Goal: Find specific page/section: Find specific page/section

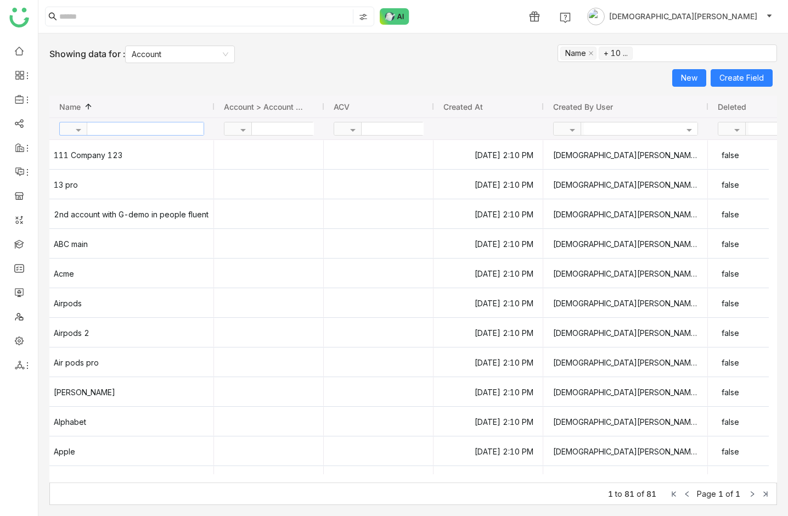
click at [140, 130] on input "text" at bounding box center [145, 128] width 116 height 13
type input "*****"
